Goal: Task Accomplishment & Management: Use online tool/utility

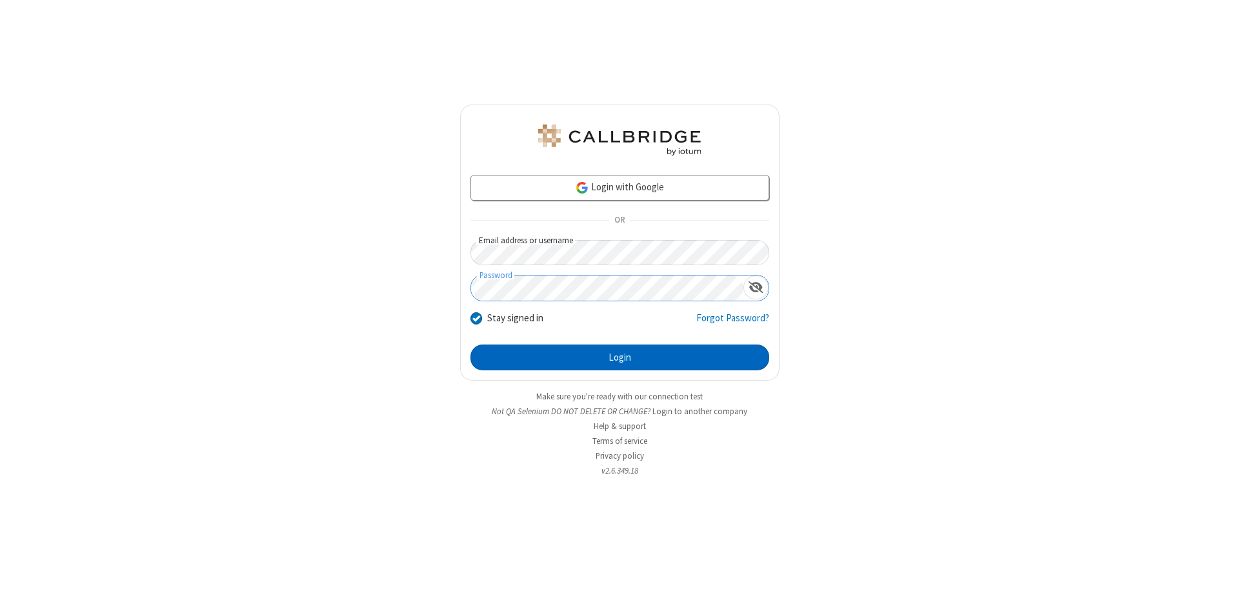
click at [619, 357] on button "Login" at bounding box center [619, 358] width 299 height 26
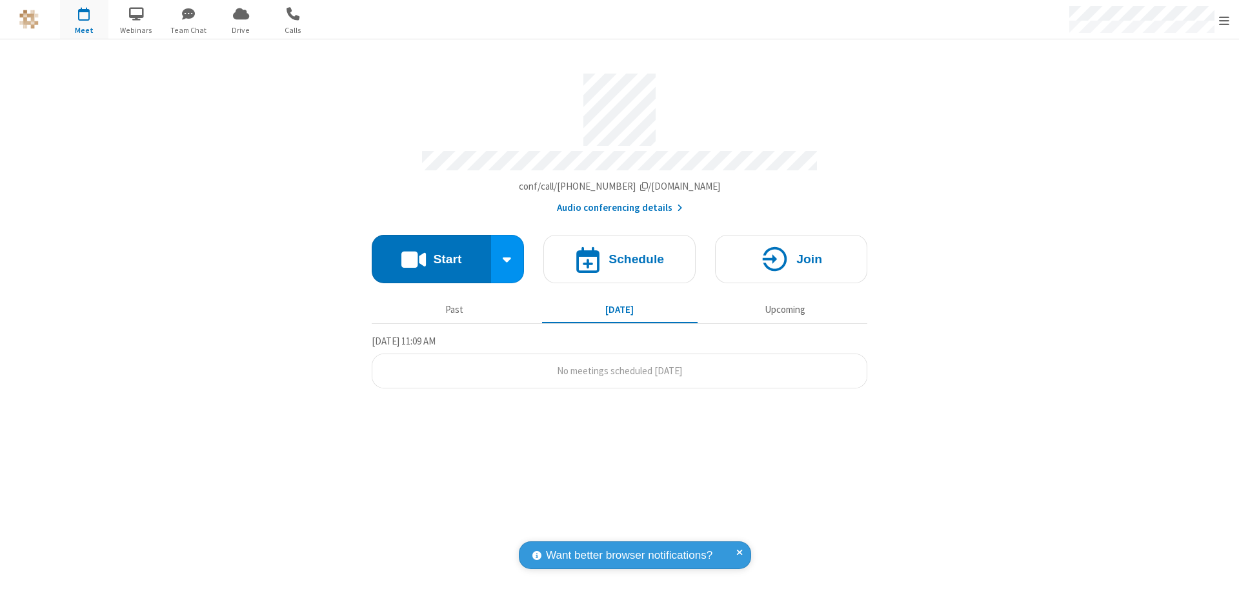
click at [431, 253] on button "Start" at bounding box center [431, 259] width 119 height 48
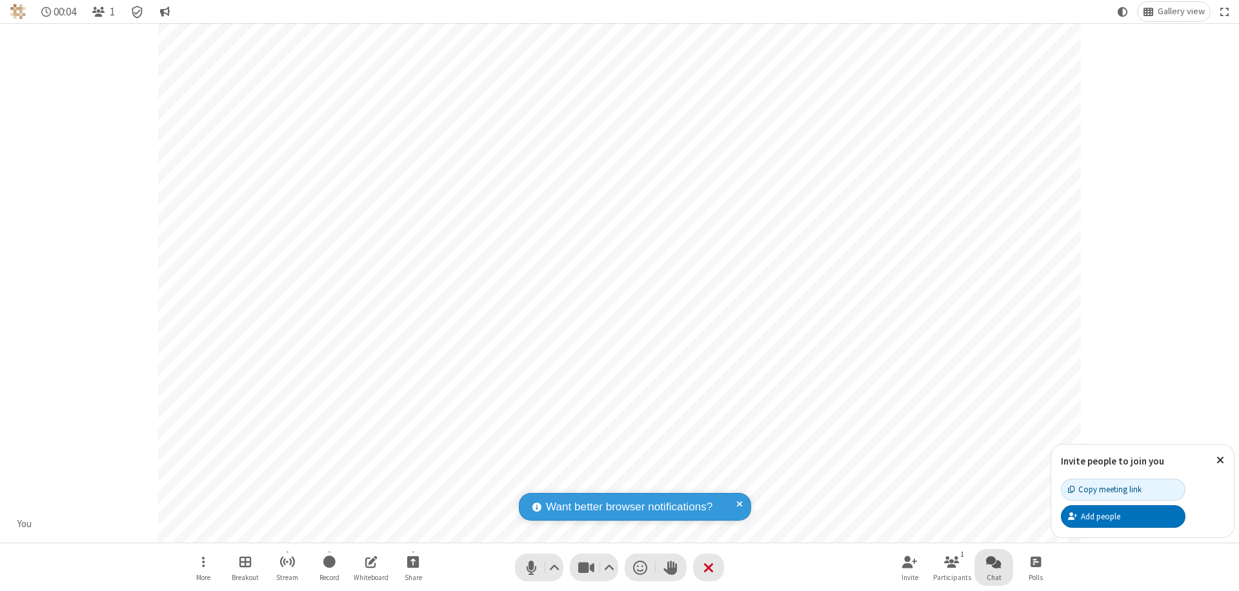
click at [994, 561] on span "Open chat" at bounding box center [993, 562] width 15 height 16
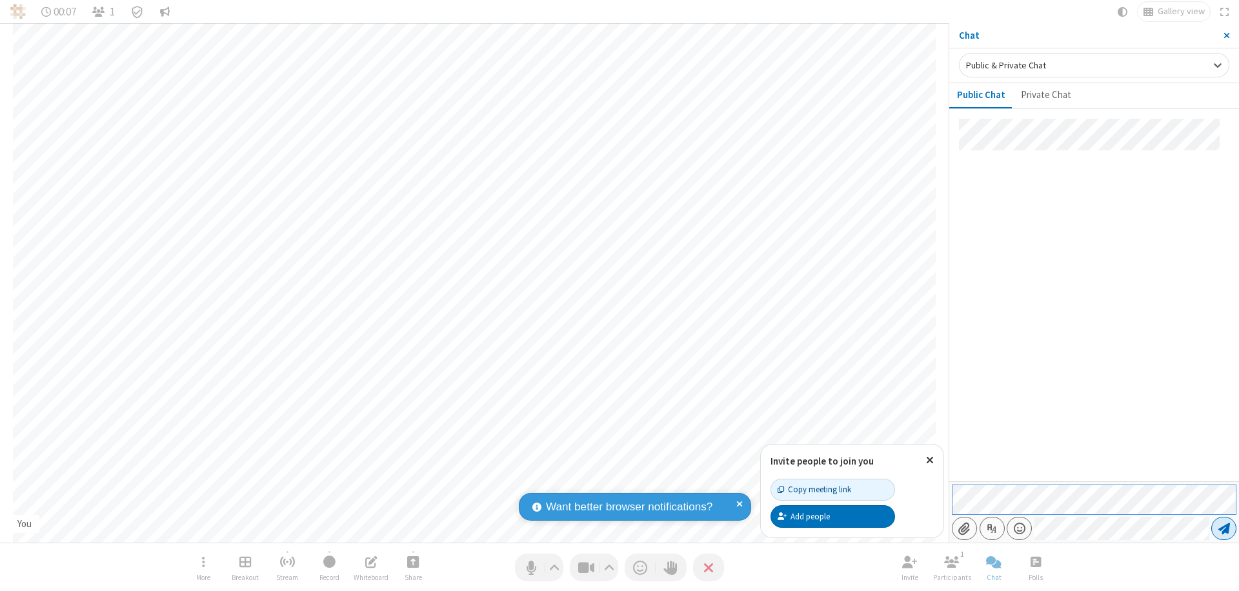
click at [1223, 528] on span "Send message" at bounding box center [1224, 528] width 12 height 13
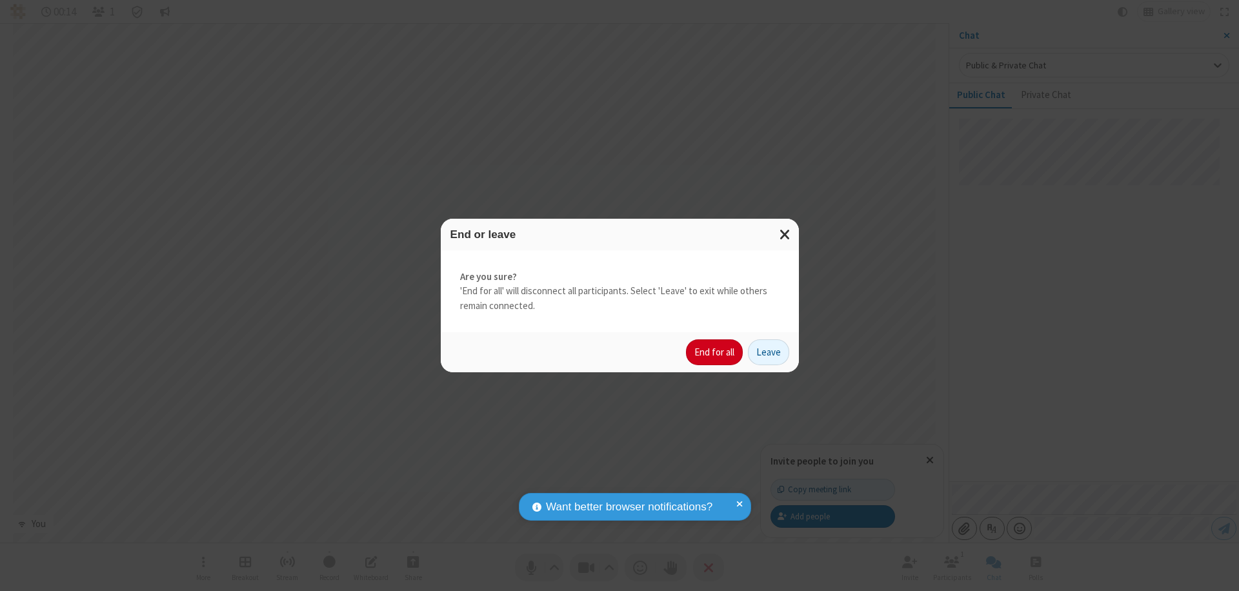
click at [715, 352] on button "End for all" at bounding box center [714, 352] width 57 height 26
